Goal: Use online tool/utility: Utilize a website feature to perform a specific function

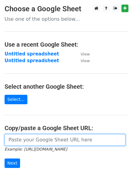
click at [39, 139] on input "url" at bounding box center [65, 140] width 121 height 12
paste input "[EMAIL_ADDRESS][PERSON_NAME][DOMAIN_NAME] [PERSON_NAME][DOMAIN_NAME][EMAIL_ADDR…"
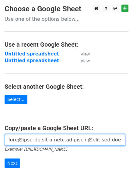
scroll to position [0, 2763]
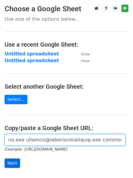
type input "[EMAIL_ADDRESS][PERSON_NAME][DOMAIN_NAME] [PERSON_NAME][DOMAIN_NAME][EMAIL_ADDR…"
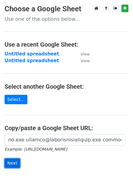
click at [14, 164] on input "Next" at bounding box center [13, 162] width 16 height 9
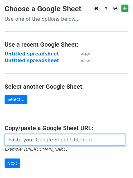
scroll to position [0, 0]
paste input "[EMAIL_ADDRESS][PERSON_NAME][DOMAIN_NAME] [PERSON_NAME][DOMAIN_NAME][EMAIL_ADDR…"
type input "[EMAIL_ADDRESS][PERSON_NAME][DOMAIN_NAME] [PERSON_NAME][DOMAIN_NAME][EMAIL_ADDR…"
click at [41, 141] on input "url" at bounding box center [65, 140] width 121 height 12
paste input "[URL][DOMAIN_NAME]"
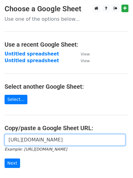
scroll to position [0, 129]
type input "[URL][DOMAIN_NAME]"
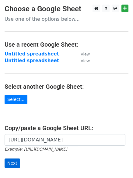
drag, startPoint x: 3, startPoint y: 165, endPoint x: 7, endPoint y: 162, distance: 4.6
click at [4, 164] on div "[URL][DOMAIN_NAME] Example: [URL][DOMAIN_NAME] Next" at bounding box center [66, 154] width 133 height 40
click at [7, 162] on input "Next" at bounding box center [13, 162] width 16 height 9
